Goal: Information Seeking & Learning: Check status

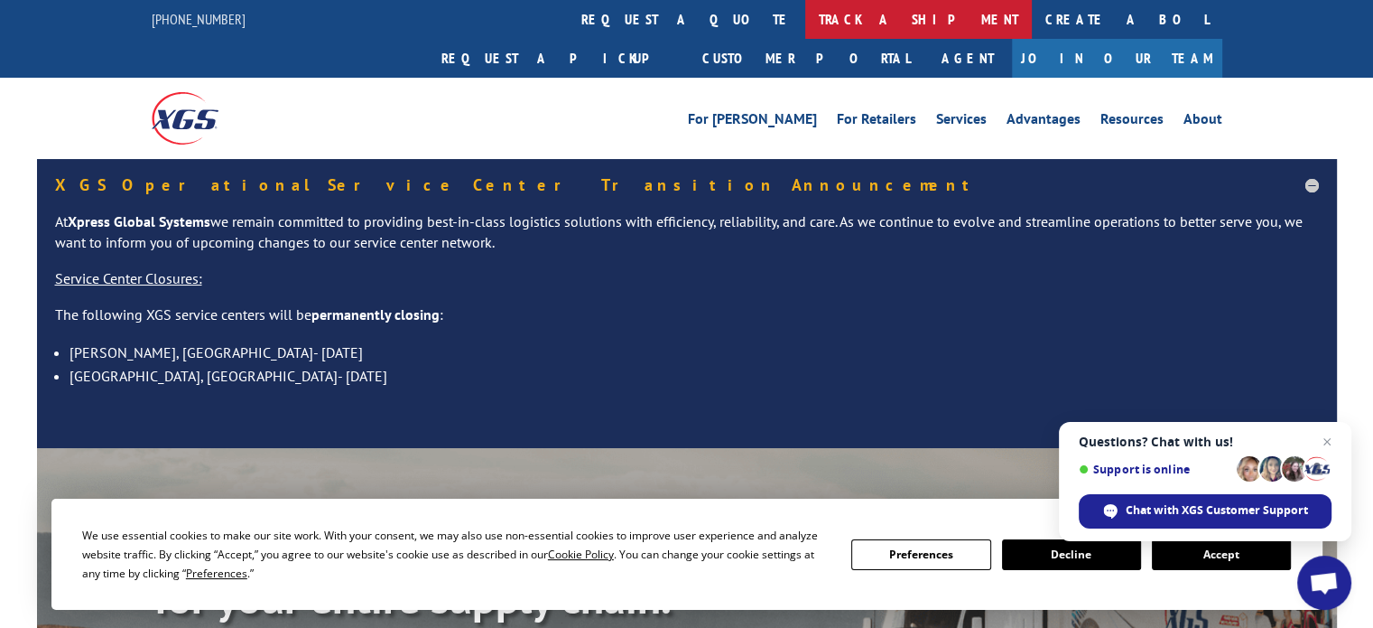
click at [805, 18] on link "track a shipment" at bounding box center [918, 19] width 227 height 39
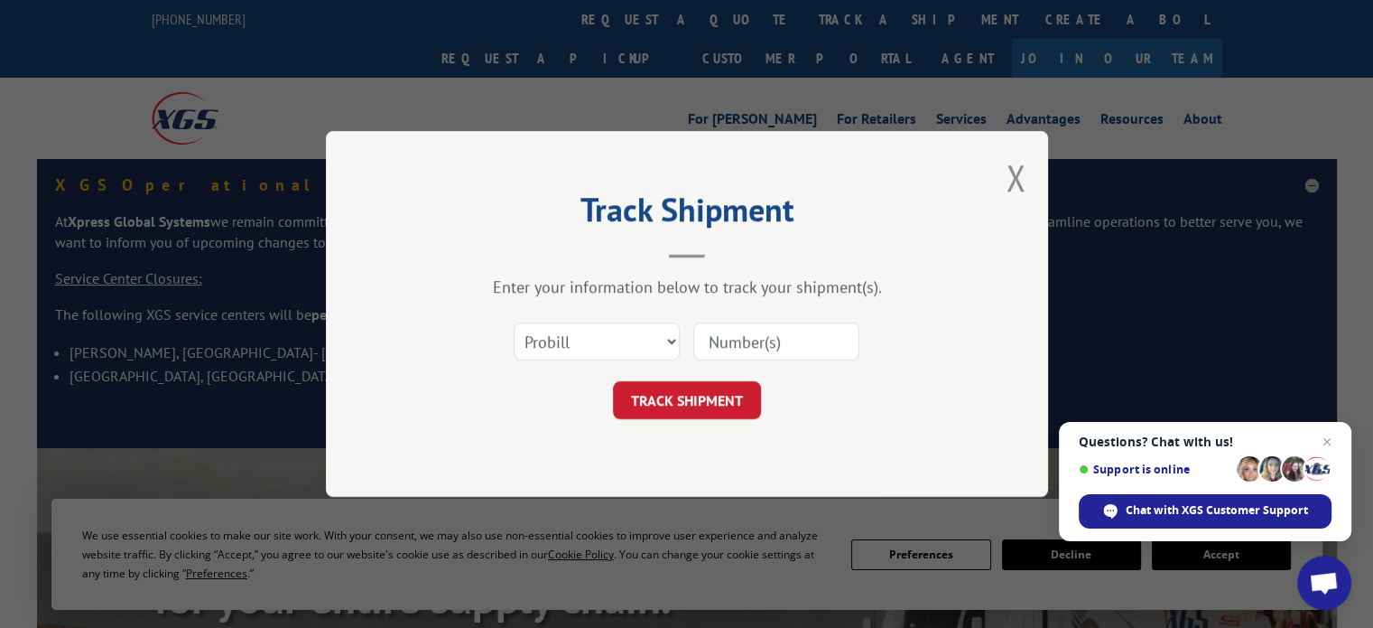
click at [831, 344] on input at bounding box center [776, 341] width 166 height 38
type input "17228325"
click at [746, 404] on button "TRACK SHIPMENT" at bounding box center [687, 400] width 148 height 38
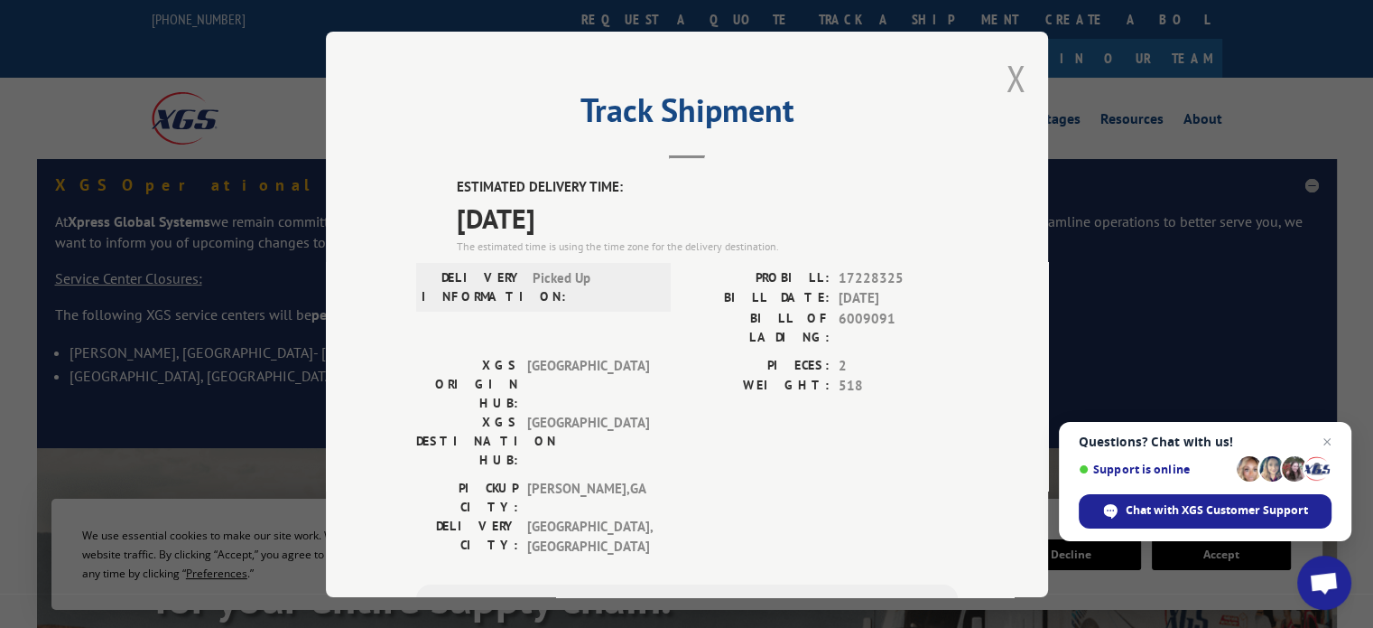
click at [1008, 79] on button "Close modal" at bounding box center [1016, 78] width 20 height 48
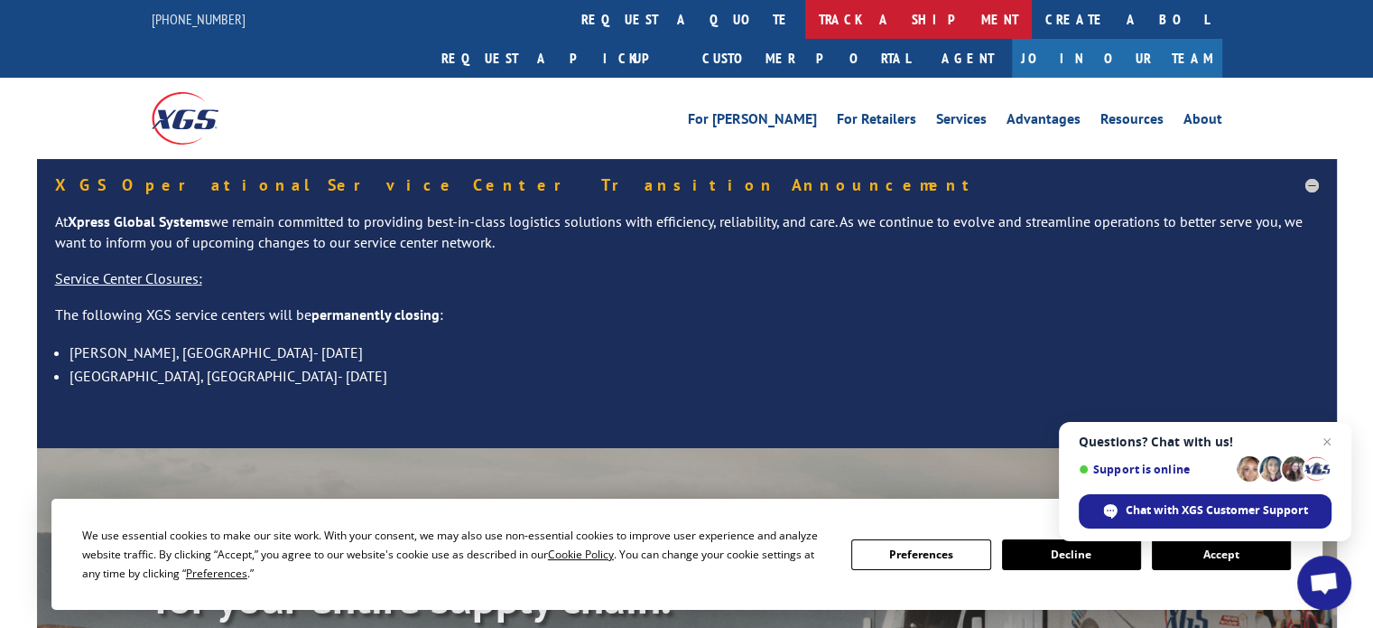
click at [805, 17] on link "track a shipment" at bounding box center [918, 19] width 227 height 39
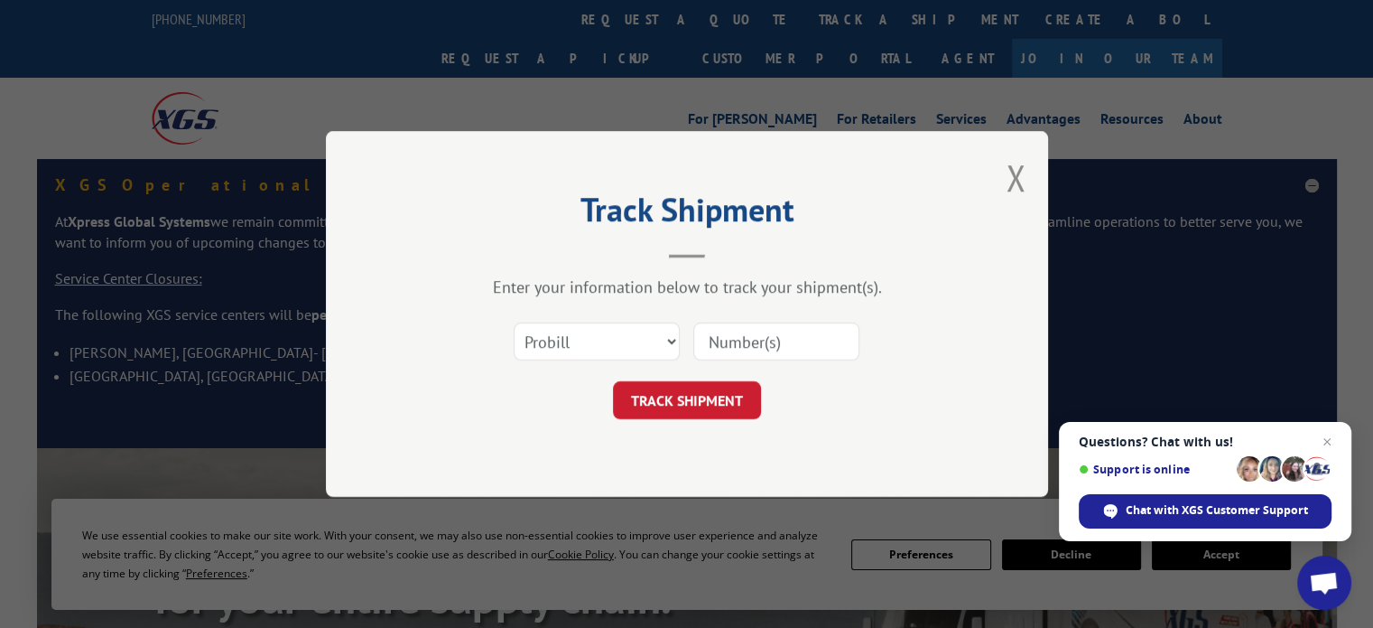
click at [800, 339] on input at bounding box center [776, 341] width 166 height 38
type input "17227121"
click at [746, 400] on button "TRACK SHIPMENT" at bounding box center [687, 400] width 148 height 38
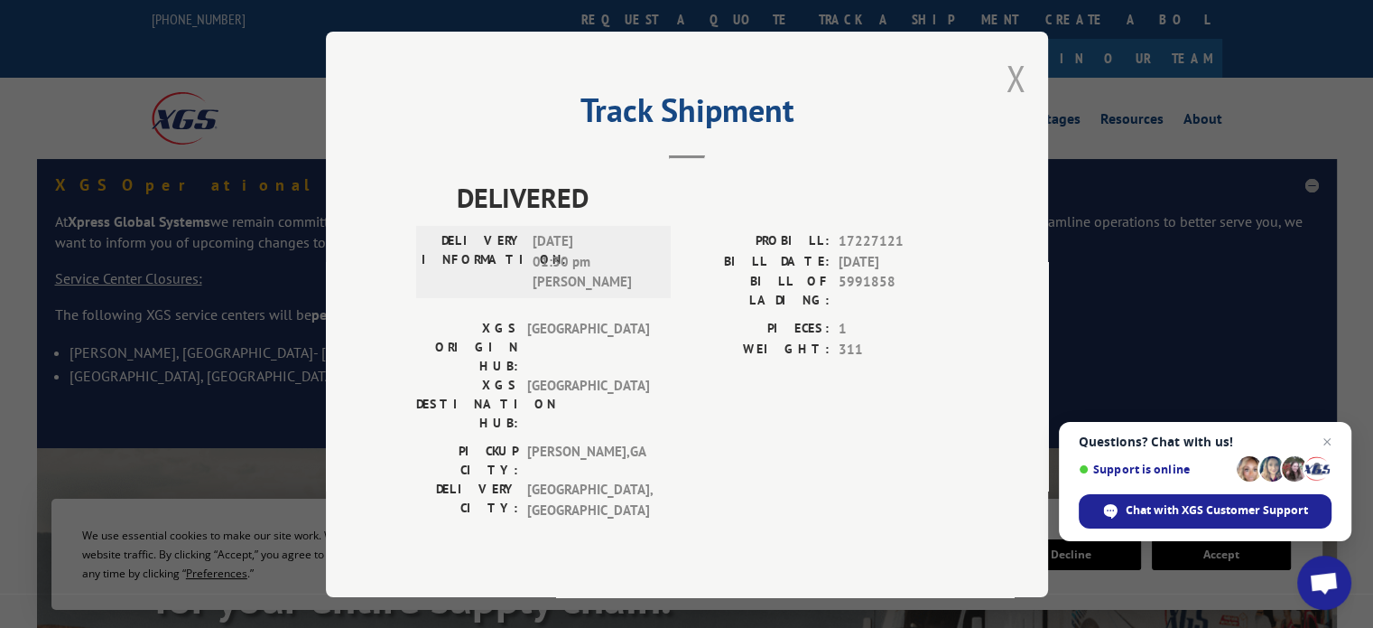
click at [1022, 101] on button "Close modal" at bounding box center [1016, 78] width 20 height 48
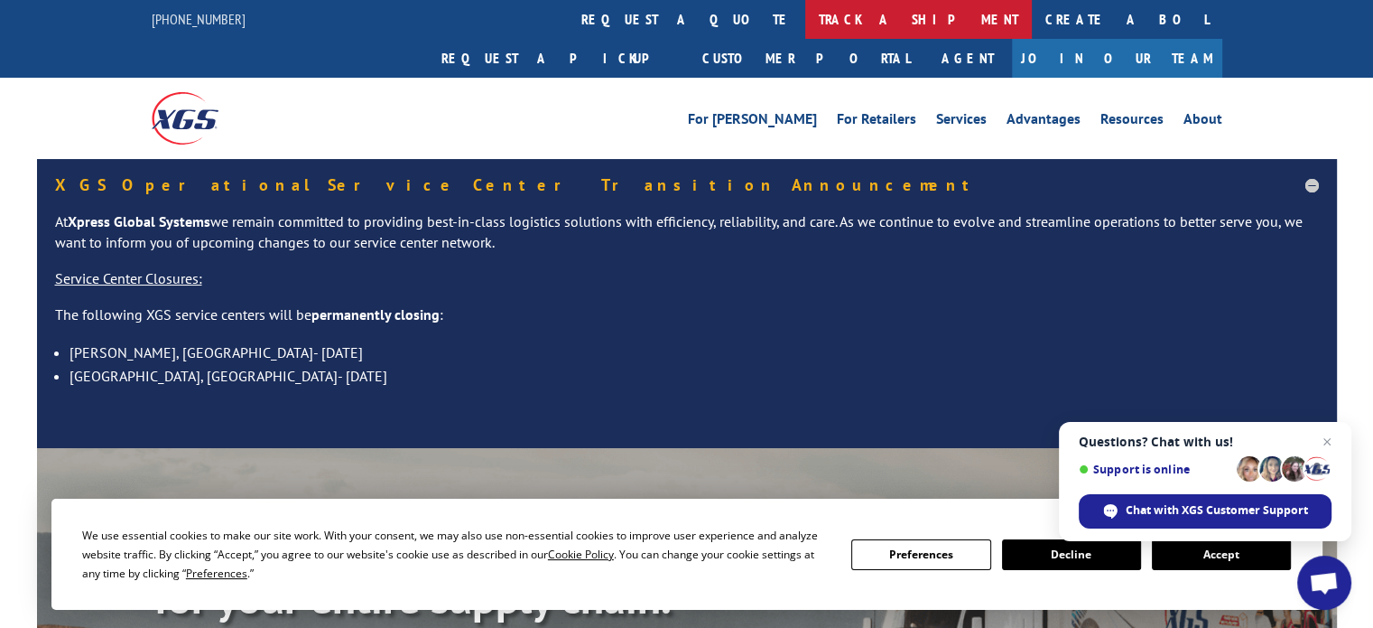
click at [805, 21] on link "track a shipment" at bounding box center [918, 19] width 227 height 39
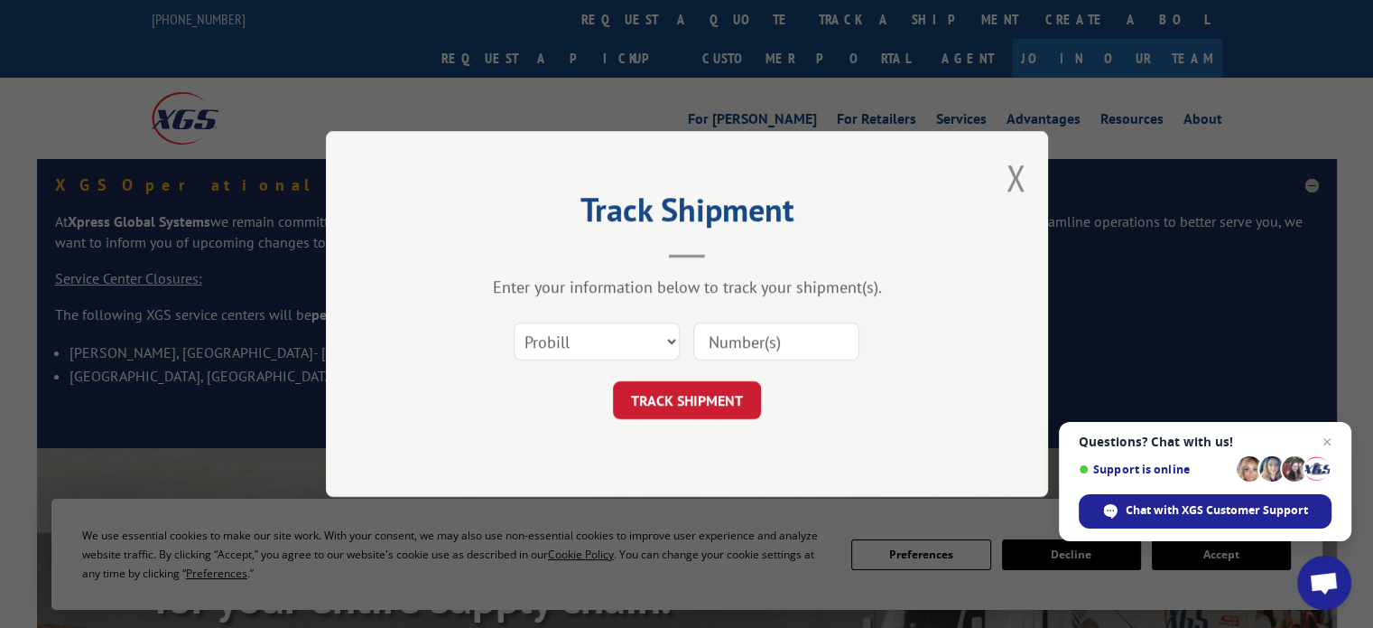
click at [820, 336] on input at bounding box center [776, 341] width 166 height 38
type input "17469363"
click at [702, 410] on button "TRACK SHIPMENT" at bounding box center [687, 400] width 148 height 38
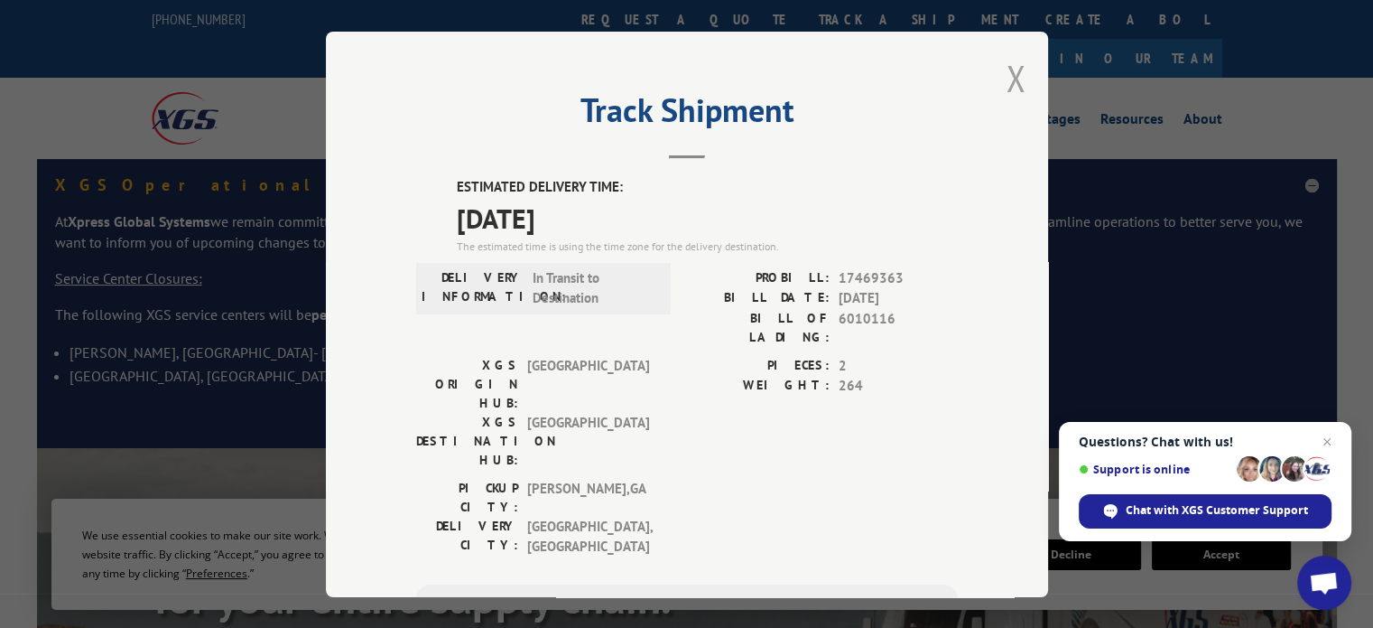
click at [1008, 86] on button "Close modal" at bounding box center [1016, 78] width 20 height 48
